Goal: Task Accomplishment & Management: Manage account settings

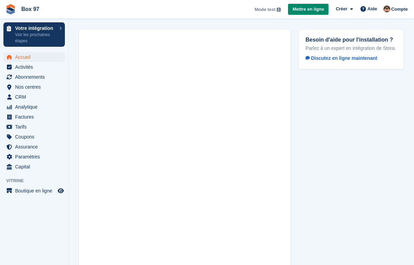
click at [22, 57] on span "Accueil" at bounding box center [35, 57] width 41 height 10
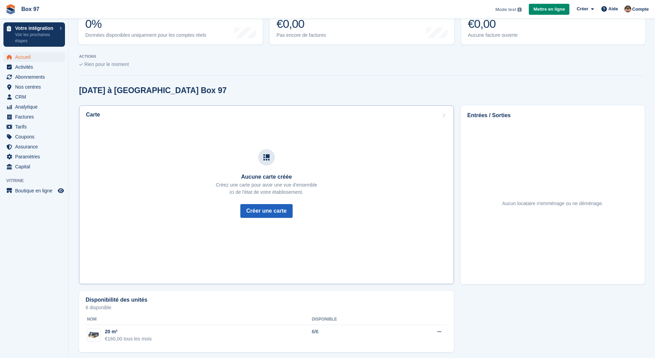
scroll to position [134, 0]
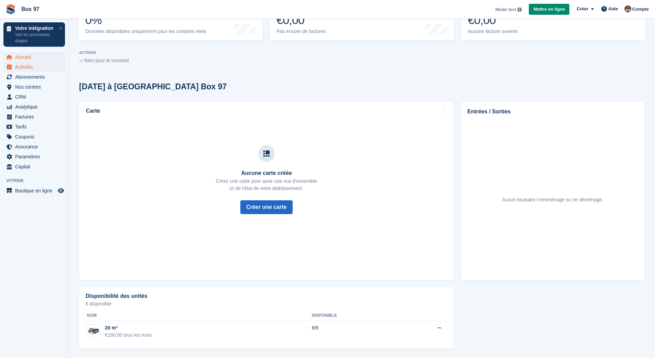
click at [23, 70] on span "Activités" at bounding box center [35, 67] width 41 height 10
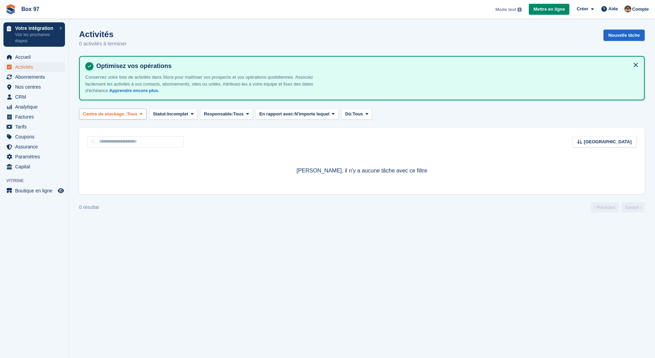
click at [142, 112] on icon at bounding box center [141, 114] width 3 height 4
click at [23, 77] on span "Abonnements" at bounding box center [35, 77] width 41 height 10
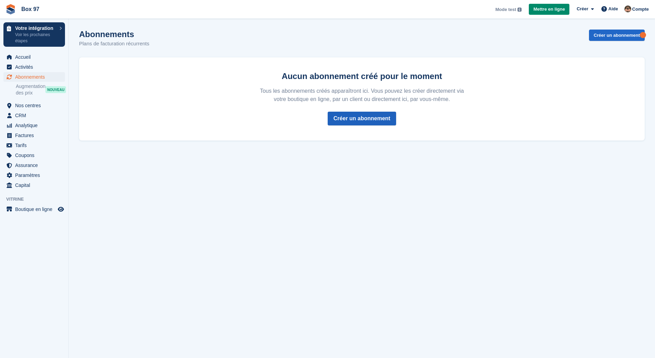
click at [338, 120] on link "Créer un abonnement" at bounding box center [361, 119] width 68 height 14
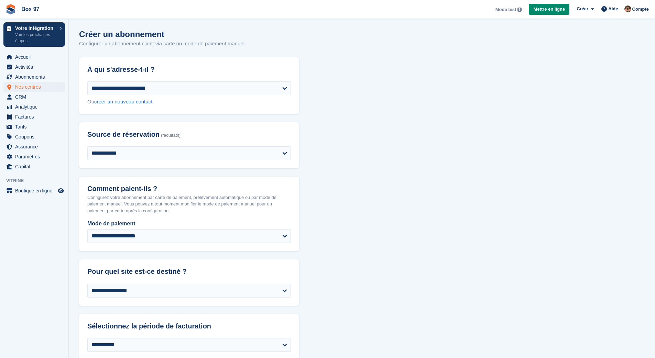
drag, startPoint x: 26, startPoint y: 78, endPoint x: 24, endPoint y: 85, distance: 7.5
click at [24, 85] on span "Nos centres" at bounding box center [35, 87] width 41 height 10
click at [24, 87] on span "Nos centres" at bounding box center [35, 87] width 41 height 10
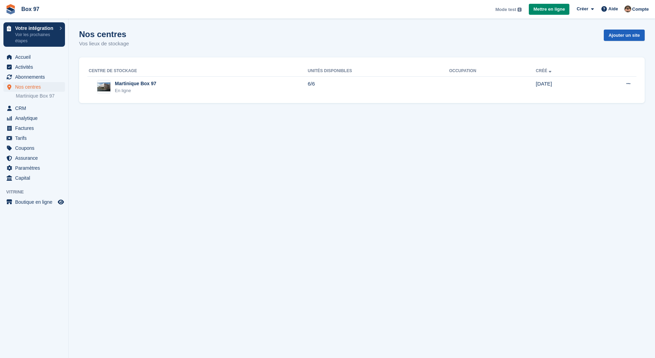
drag, startPoint x: 24, startPoint y: 85, endPoint x: 614, endPoint y: 37, distance: 592.3
click at [614, 37] on link "Ajouter un site" at bounding box center [623, 35] width 41 height 11
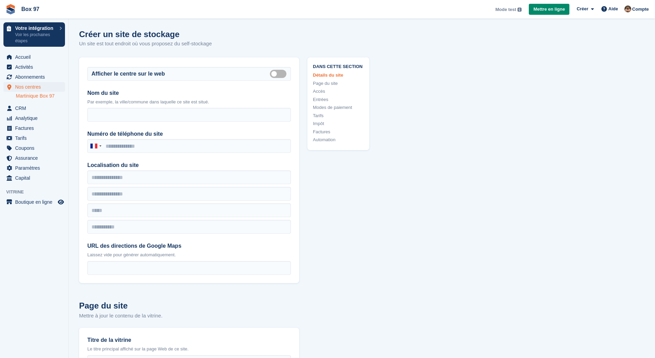
click at [40, 97] on link "Martinique Box 97" at bounding box center [40, 96] width 49 height 7
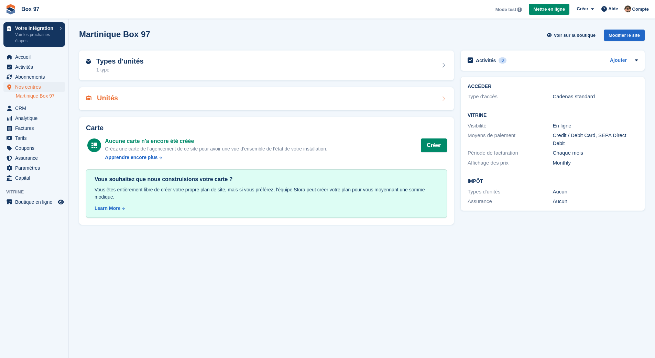
click at [119, 98] on div "Unités" at bounding box center [266, 98] width 361 height 9
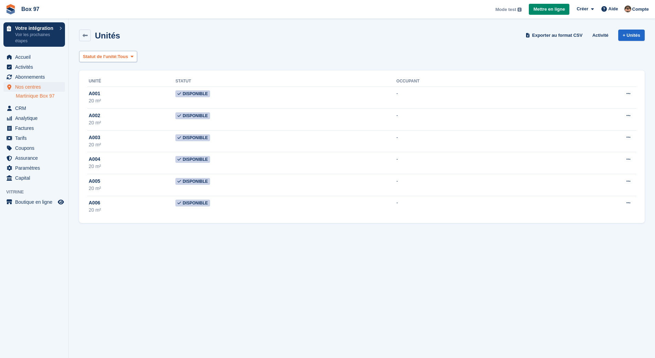
click at [128, 54] on span "Tous" at bounding box center [123, 56] width 10 height 7
click at [34, 108] on span "CRM" at bounding box center [35, 108] width 41 height 10
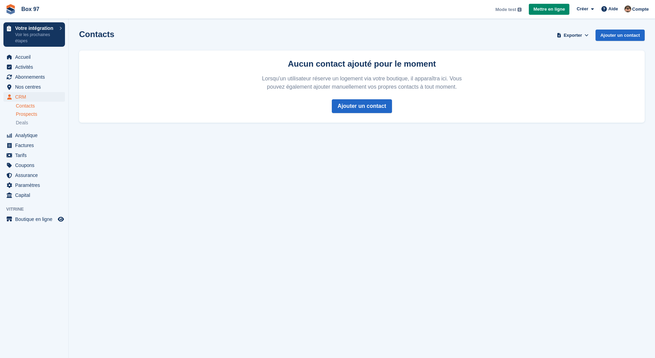
click at [34, 116] on span "Prospects" at bounding box center [26, 114] width 21 height 7
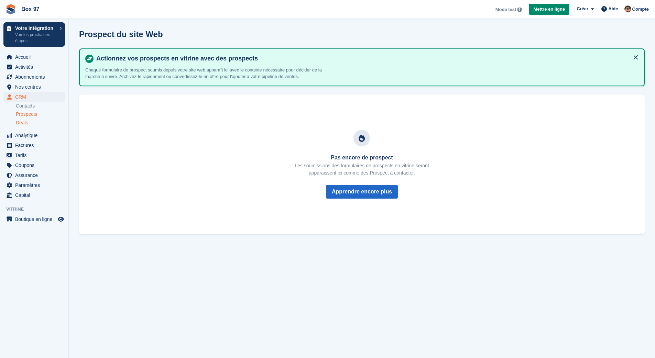
click at [25, 124] on span "Deals" at bounding box center [22, 123] width 12 height 7
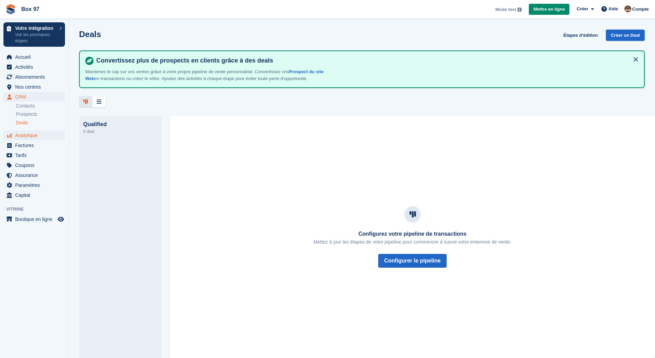
click at [20, 132] on span "Analytique" at bounding box center [35, 136] width 41 height 10
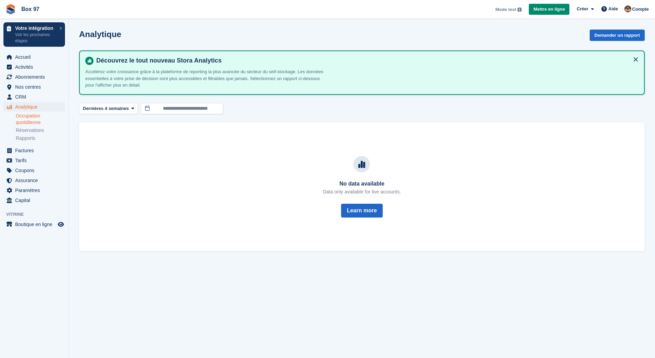
click at [34, 122] on link "Occupation quotidienne" at bounding box center [40, 119] width 49 height 13
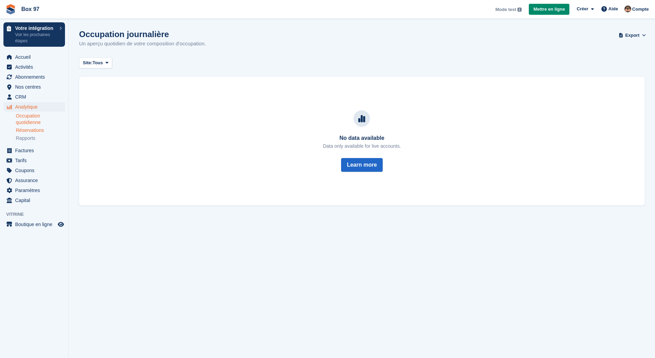
click at [33, 130] on link "Réservations" at bounding box center [40, 130] width 49 height 7
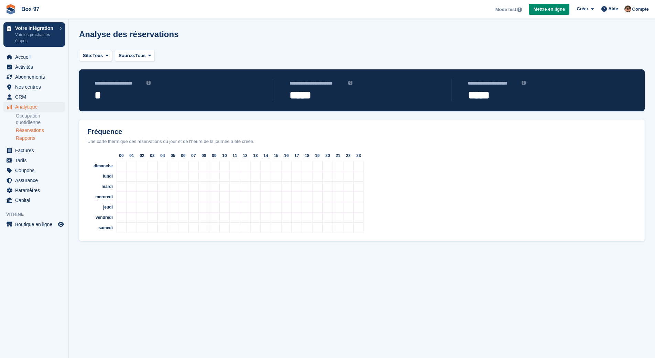
click at [31, 138] on link "Rapports" at bounding box center [40, 138] width 49 height 7
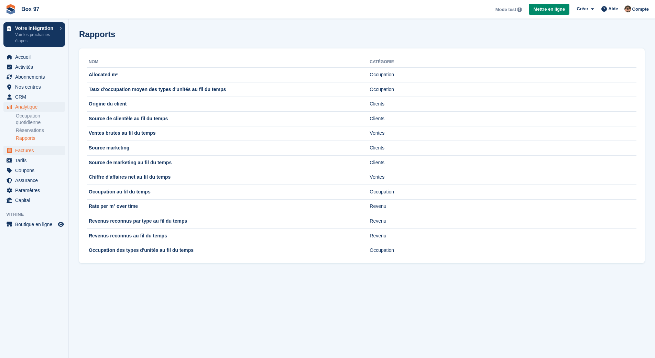
click at [23, 149] on span "Factures" at bounding box center [35, 151] width 41 height 10
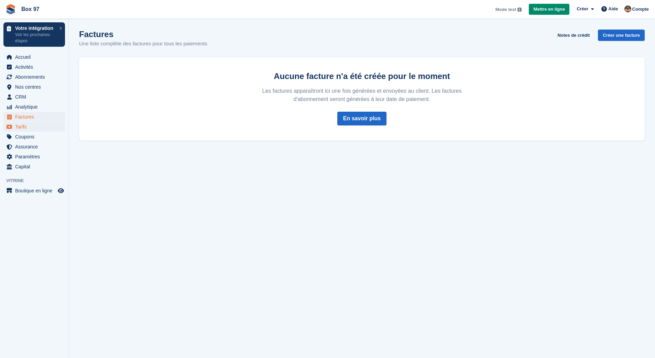
click at [33, 124] on span "Tarifs" at bounding box center [35, 127] width 41 height 10
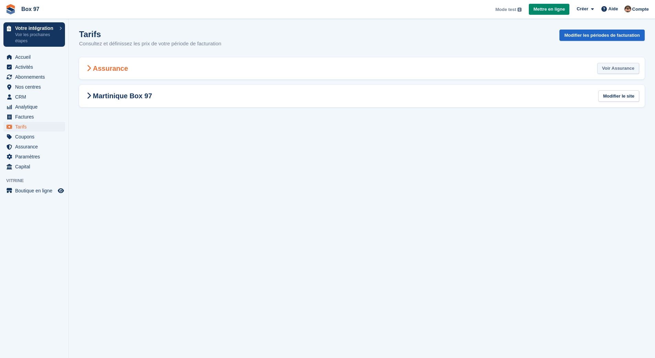
click at [609, 72] on link "Voir Assurance" at bounding box center [618, 68] width 42 height 11
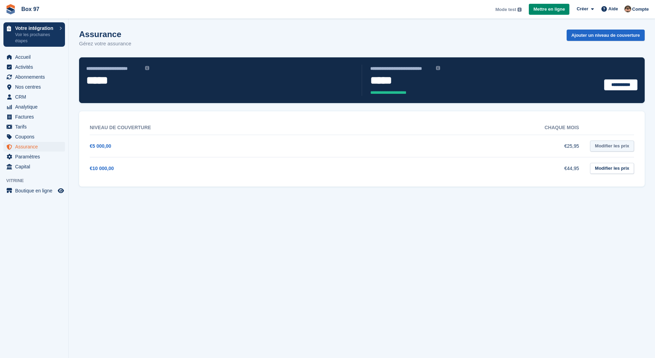
click at [597, 145] on link "Modifier les prix" at bounding box center [612, 146] width 44 height 11
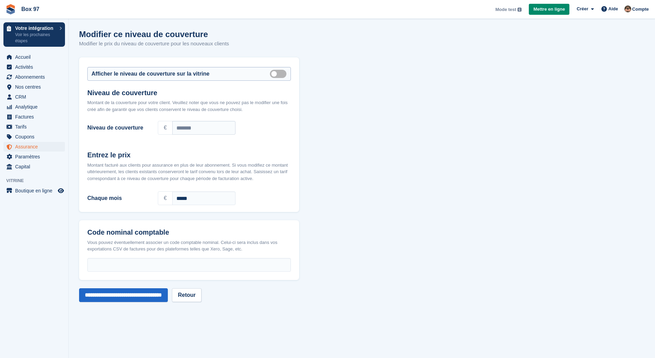
click at [280, 74] on label "Show on store front" at bounding box center [279, 73] width 19 height 1
click at [274, 73] on label "Show on store front" at bounding box center [279, 73] width 19 height 1
click at [154, 299] on input "**********" at bounding box center [123, 295] width 89 height 14
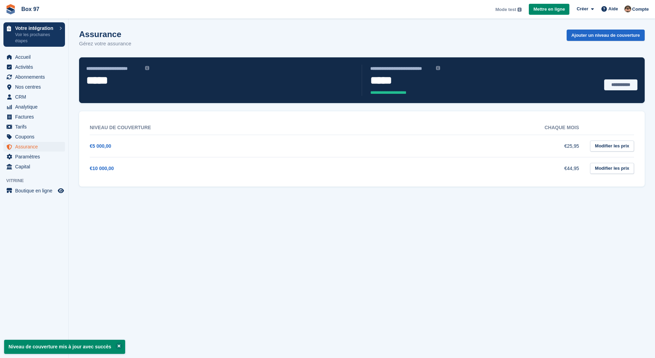
click at [627, 88] on link "**********" at bounding box center [620, 84] width 33 height 11
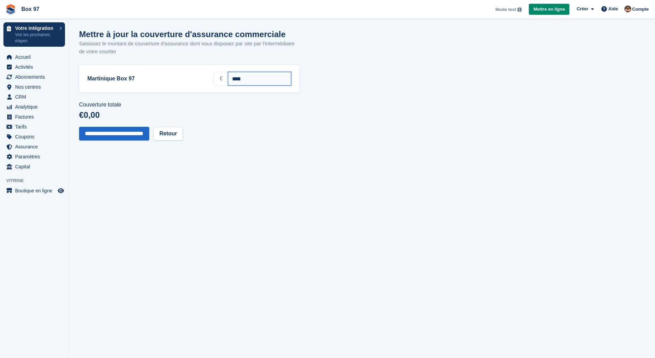
drag, startPoint x: 252, startPoint y: 77, endPoint x: 211, endPoint y: 79, distance: 41.6
click at [214, 79] on div "€ ****" at bounding box center [252, 79] width 77 height 14
type input "****"
click at [260, 150] on section "**********" at bounding box center [362, 179] width 586 height 358
click at [139, 131] on input "**********" at bounding box center [114, 134] width 70 height 14
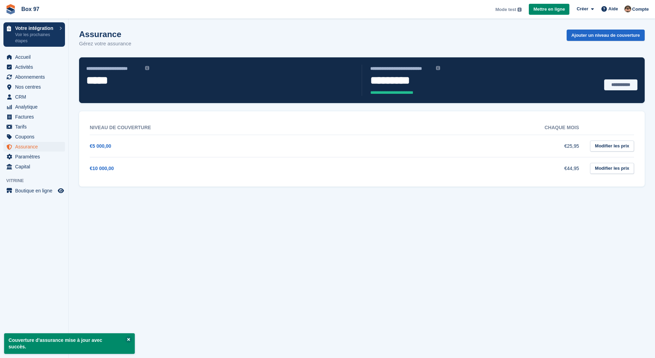
click at [615, 83] on link "**********" at bounding box center [620, 84] width 33 height 11
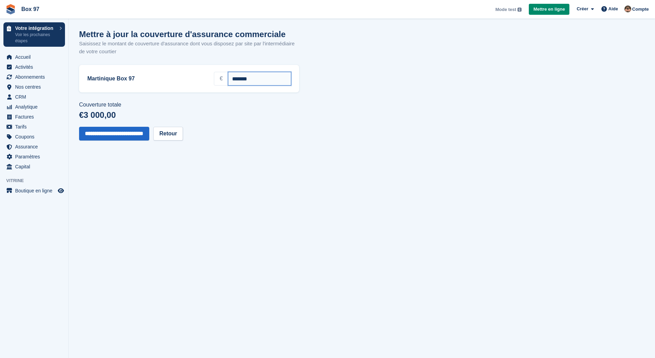
drag, startPoint x: 252, startPoint y: 75, endPoint x: 191, endPoint y: 76, distance: 60.8
click at [191, 76] on div "Martinique Box 97 € *******" at bounding box center [188, 79] width 203 height 14
drag, startPoint x: 266, startPoint y: 79, endPoint x: 198, endPoint y: 71, distance: 68.5
click at [198, 71] on div "Martinique Box 97 € *******" at bounding box center [189, 78] width 220 height 27
click at [141, 137] on input "**********" at bounding box center [114, 134] width 70 height 14
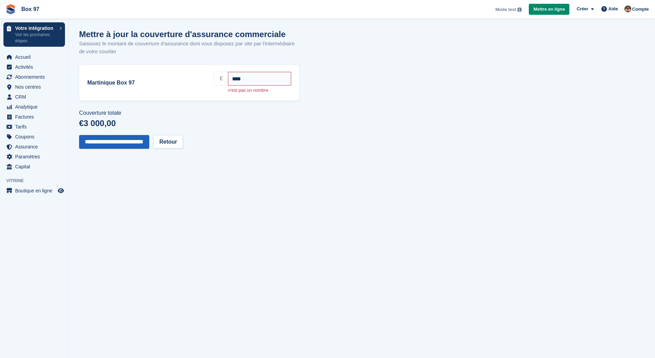
click at [149, 138] on input "**********" at bounding box center [114, 142] width 70 height 14
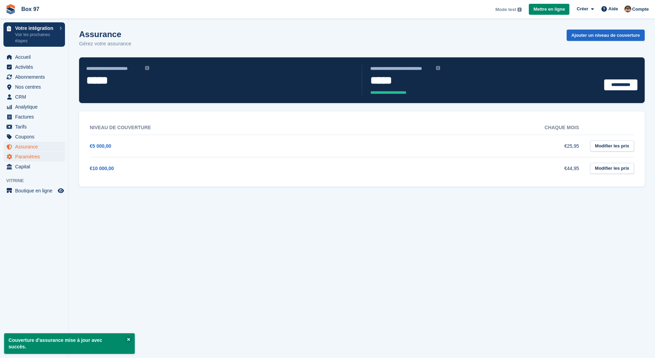
click at [31, 154] on span "Paramètres" at bounding box center [35, 157] width 41 height 10
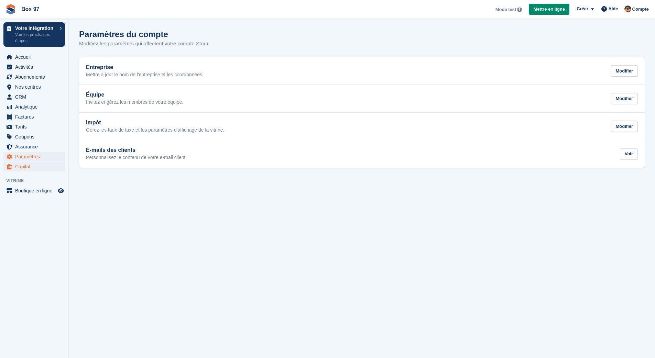
click at [40, 168] on span "Capital" at bounding box center [35, 167] width 41 height 10
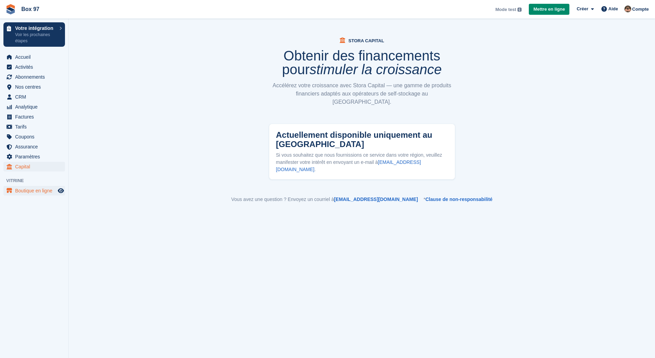
click at [41, 188] on span "Boutique en ligne" at bounding box center [35, 191] width 41 height 10
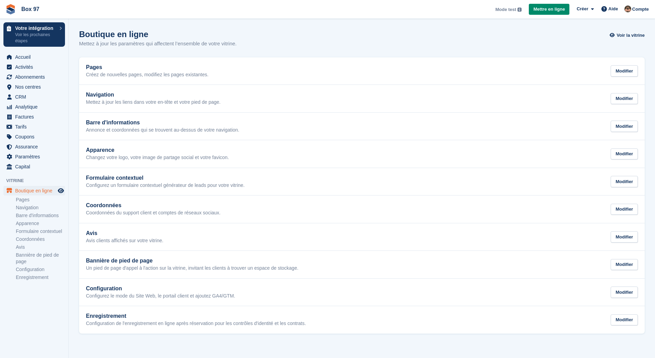
click at [504, 10] on span "Mode test" at bounding box center [505, 9] width 21 height 7
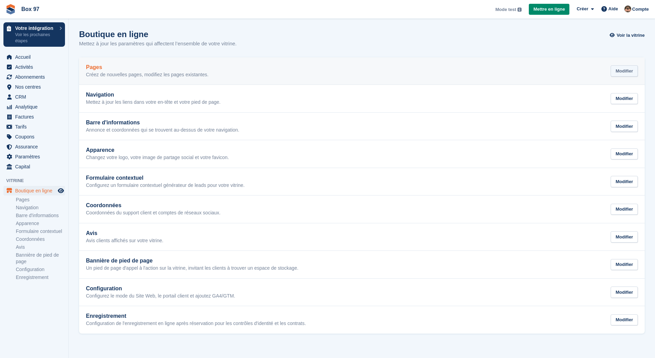
click at [626, 70] on div "Modifier" at bounding box center [623, 70] width 27 height 11
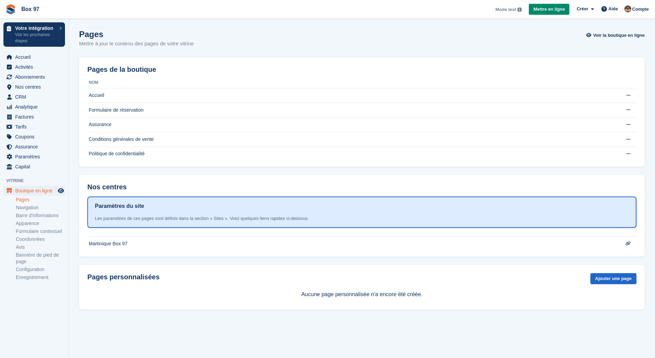
drag, startPoint x: 110, startPoint y: 81, endPoint x: 107, endPoint y: 82, distance: 3.7
click at [110, 81] on th "Nom" at bounding box center [347, 82] width 521 height 11
click at [106, 82] on th "Nom" at bounding box center [347, 82] width 521 height 11
click at [23, 206] on link "Navigation" at bounding box center [40, 207] width 49 height 7
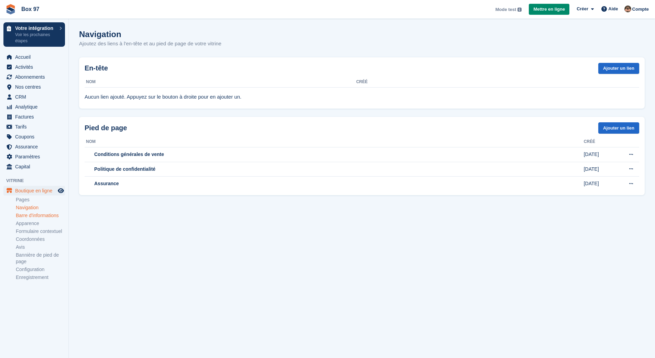
click at [53, 218] on link "Barre d'informations" at bounding box center [40, 215] width 49 height 7
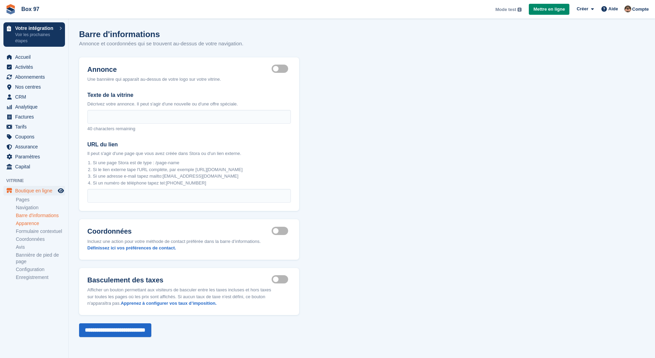
click at [42, 221] on link "Apparence" at bounding box center [40, 223] width 49 height 7
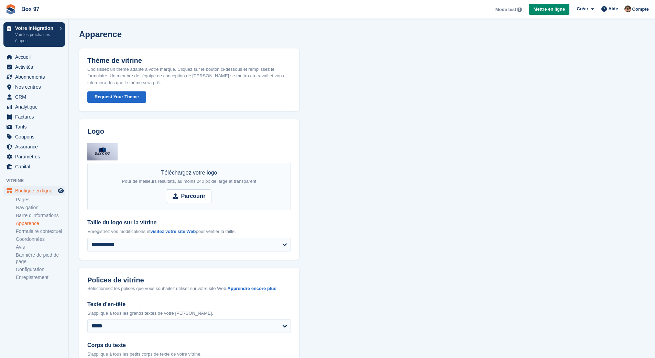
scroll to position [37, 0]
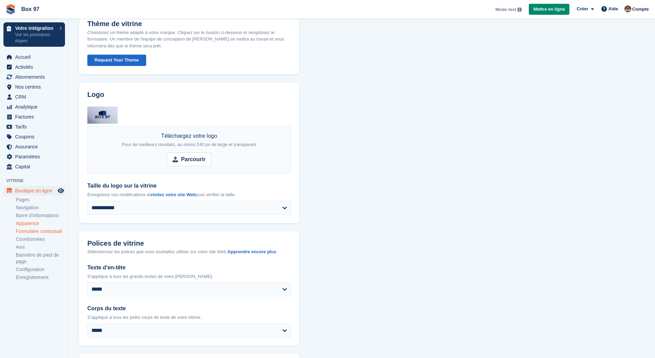
click at [36, 234] on link "Formulaire contextuel" at bounding box center [40, 231] width 49 height 7
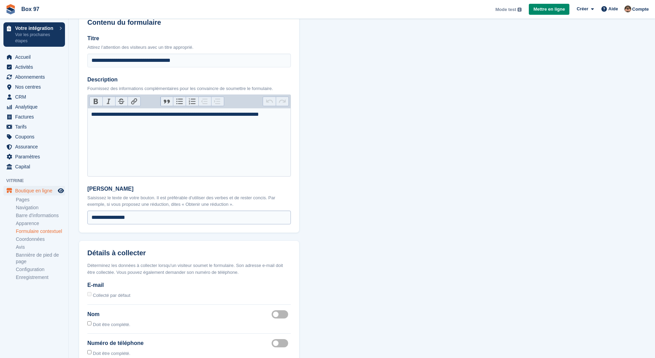
scroll to position [458, 0]
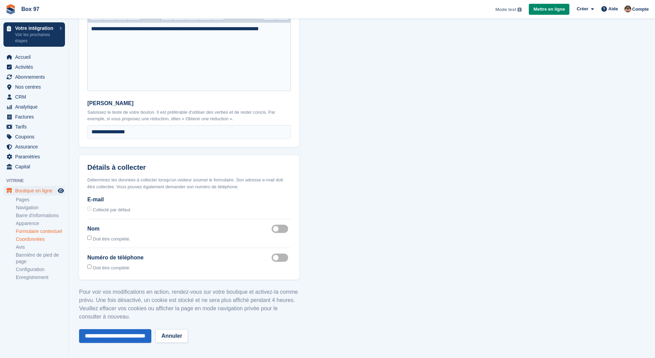
click at [36, 243] on link "Coordonnées" at bounding box center [40, 239] width 49 height 7
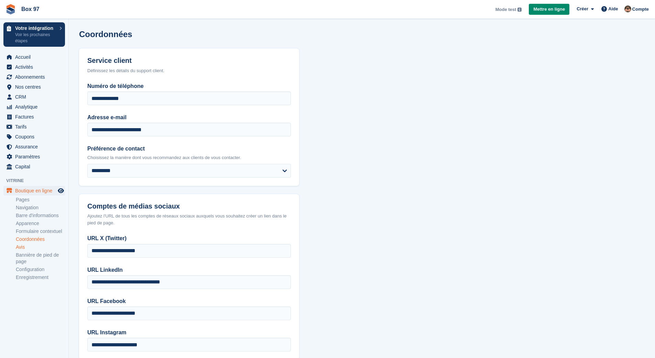
click at [26, 250] on link "Avis" at bounding box center [40, 247] width 49 height 7
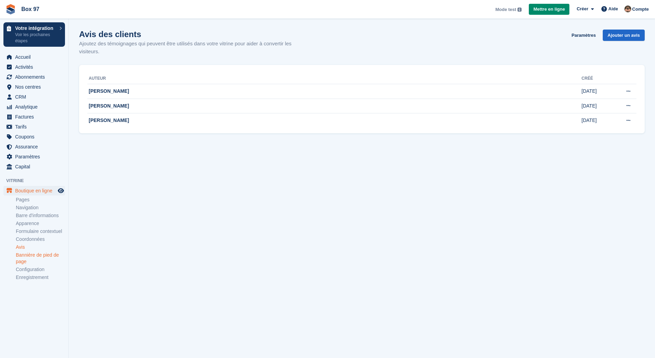
click at [27, 260] on link "Bannière de pied de page" at bounding box center [40, 258] width 49 height 13
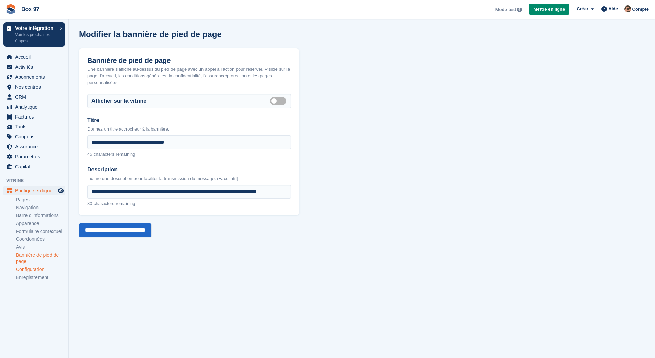
click at [36, 273] on link "Configuration" at bounding box center [40, 269] width 49 height 7
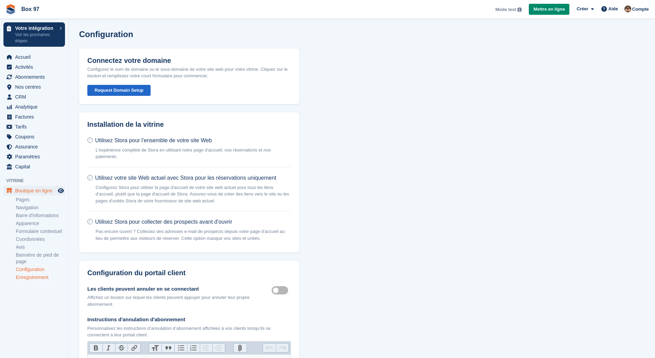
click at [34, 281] on link "Enregistrement" at bounding box center [40, 277] width 49 height 7
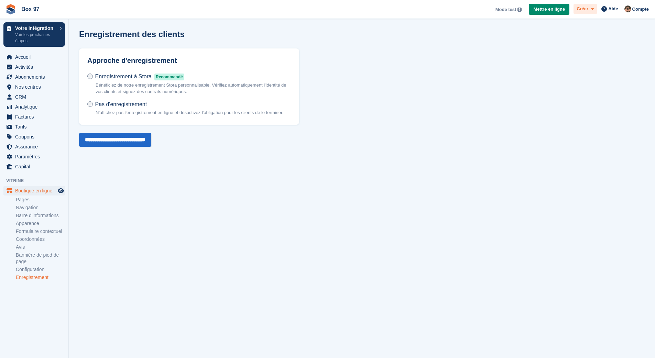
click at [592, 11] on icon at bounding box center [592, 9] width 3 height 4
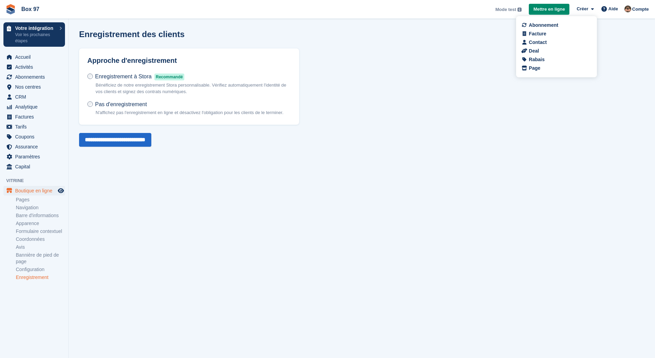
click at [537, 86] on div "Enregistrement des clients Approche d'enregistrement Enregistrement à Stora Rec…" at bounding box center [361, 88] width 565 height 117
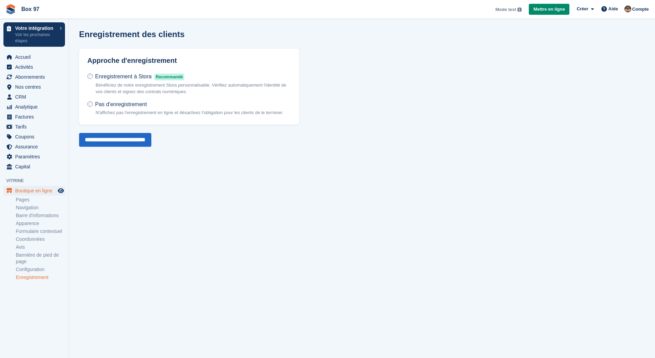
click at [579, 21] on section "Enregistrement des clients Approche d'enregistrement Enregistrement à Stora Rec…" at bounding box center [362, 179] width 586 height 358
click at [22, 56] on span "Accueil" at bounding box center [35, 57] width 41 height 10
